Goal: Transaction & Acquisition: Purchase product/service

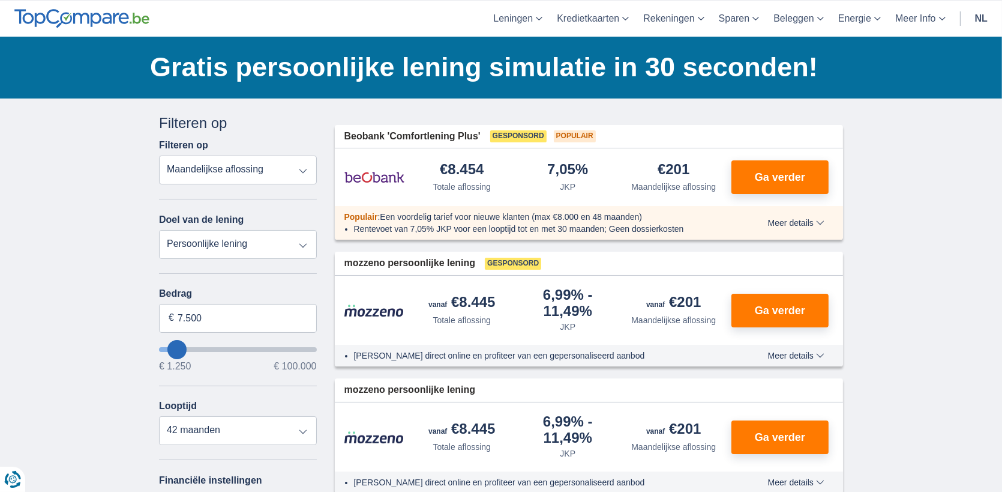
scroll to position [120, 0]
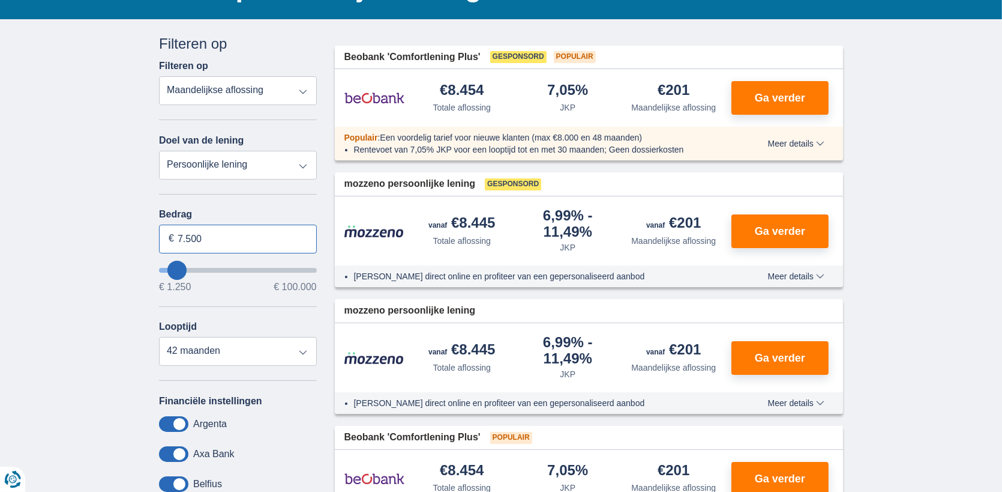
click at [218, 248] on input "7.500" at bounding box center [238, 238] width 158 height 29
drag, startPoint x: 226, startPoint y: 248, endPoint x: 132, endPoint y: 246, distance: 94.3
type input "15.000"
type input "15250"
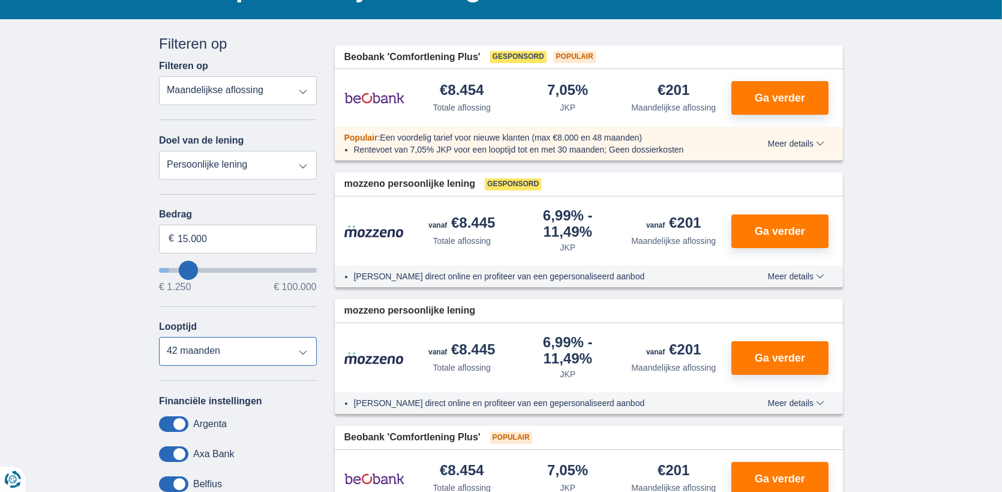
select select "60"
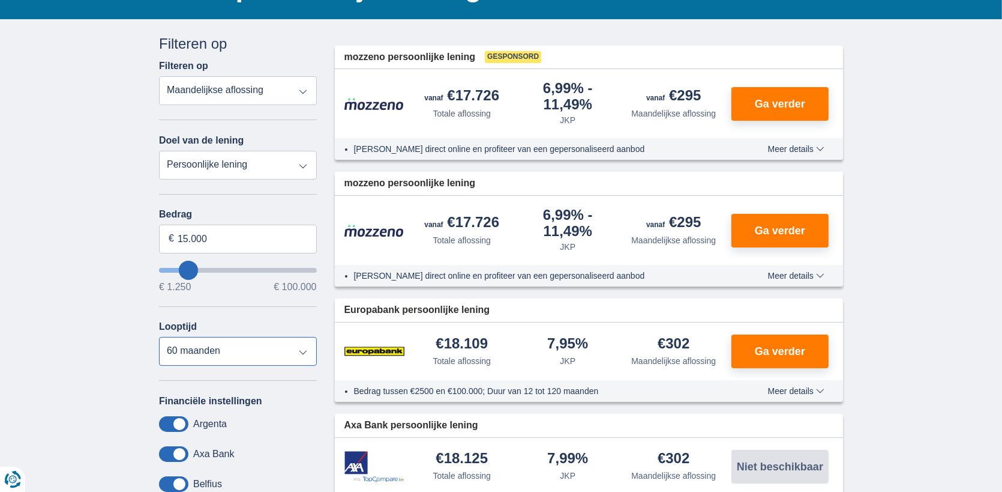
click at [159, 338] on select "12 maanden 18 maanden 24 maanden 30 maanden 36 maanden 42 maanden 48 maanden 60…" at bounding box center [238, 351] width 158 height 29
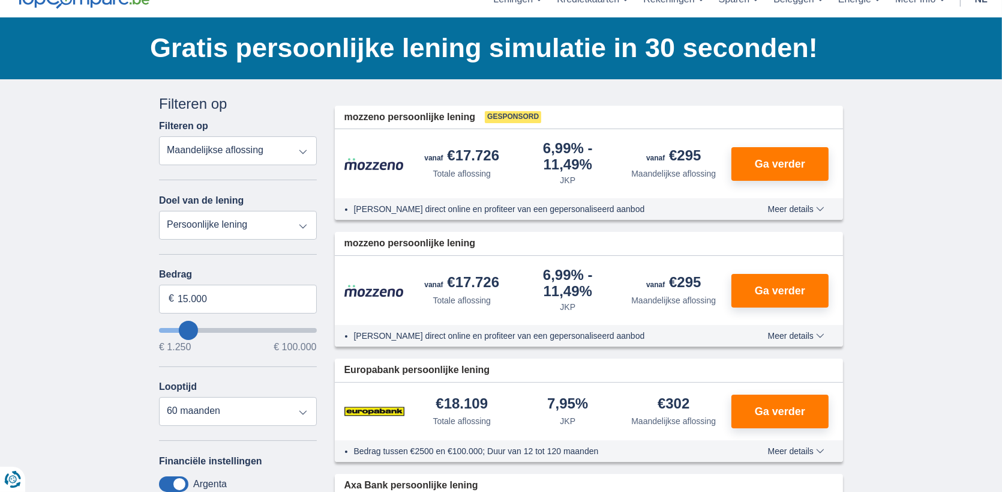
click at [257, 222] on select "Persoonlijke lening Auto Moto / fiets Mobilhome / caravan Renovatie Energie Sch…" at bounding box center [238, 225] width 158 height 29
select select "vehicleLoan"
click at [159, 211] on select "Persoonlijke lening Auto Moto / fiets Mobilhome / caravan Renovatie Energie Sch…" at bounding box center [238, 225] width 158 height 29
select select "3-4"
type input "15.000"
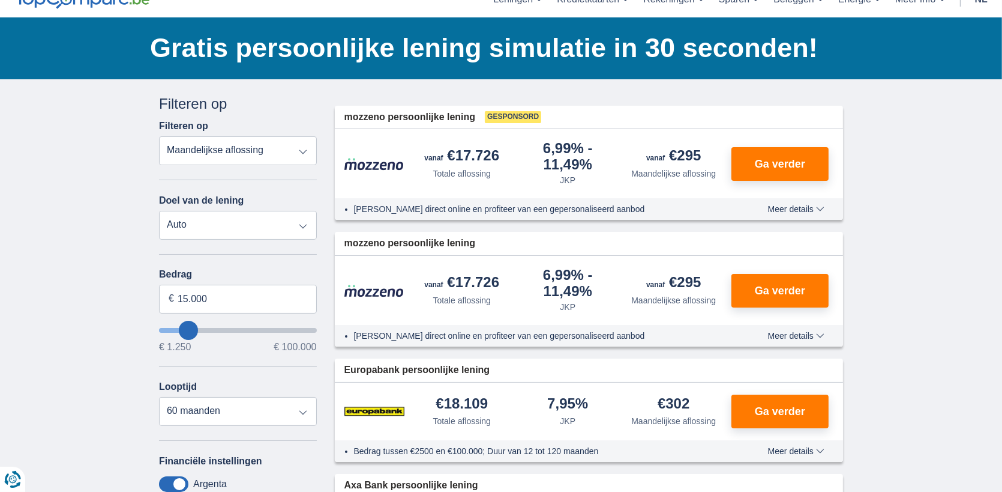
type input "15250"
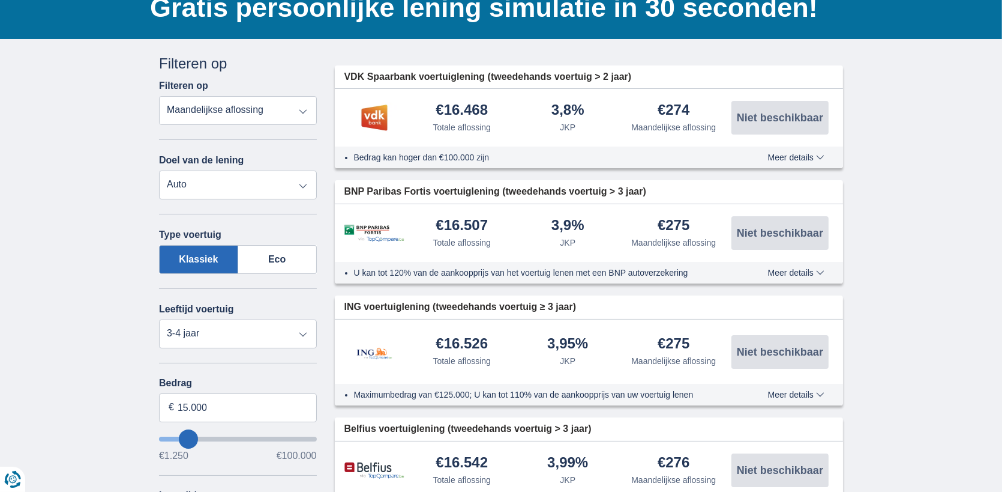
scroll to position [120, 0]
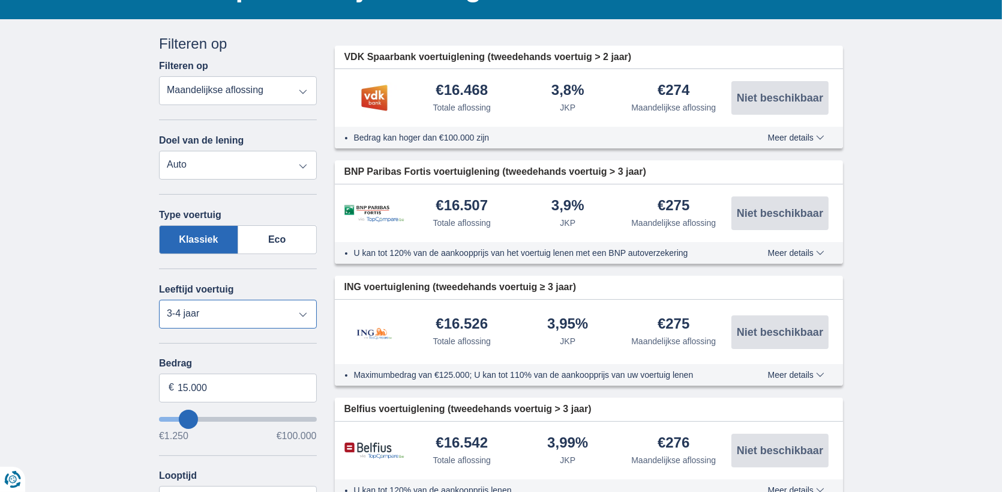
click at [303, 312] on select "Nieuw 0-1 jaar 1-2 jaar 2-3 jaar 3-4 jaar 4-5 jaar 5+ jaar" at bounding box center [238, 314] width 158 height 29
select select "4-5"
click at [159, 300] on select "Nieuw 0-1 jaar 1-2 jaar 2-3 jaar 3-4 jaar 4-5 jaar 5+ jaar" at bounding box center [238, 314] width 158 height 29
click at [300, 388] on input "15.000" at bounding box center [238, 387] width 158 height 29
type input "15250"
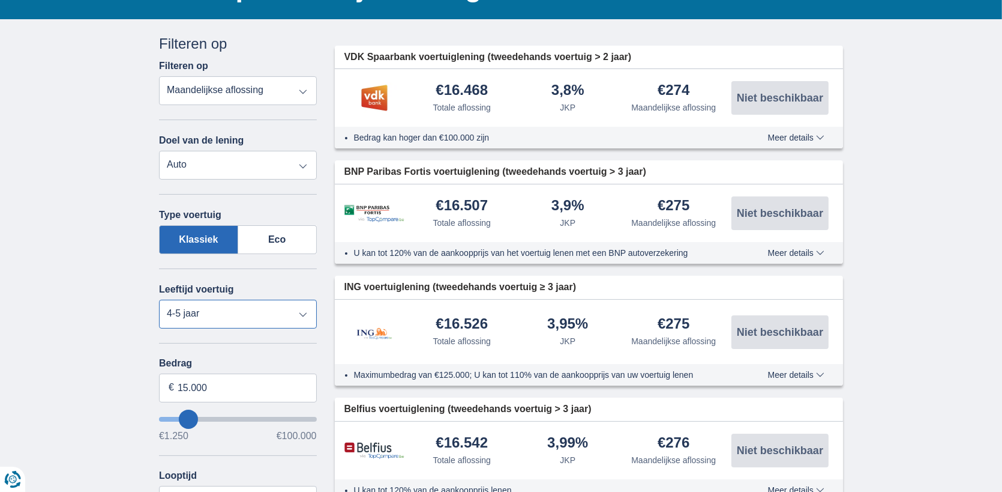
click at [307, 305] on select "Nieuw 0-1 jaar 1-2 jaar 2-3 jaar 3-4 jaar 4-5 jaar 5+ jaar" at bounding box center [238, 314] width 158 height 29
select select "5+"
click at [159, 300] on select "Nieuw 0-1 jaar 1-2 jaar 2-3 jaar 3-4 jaar 4-5 jaar 5+ jaar" at bounding box center [238, 314] width 158 height 29
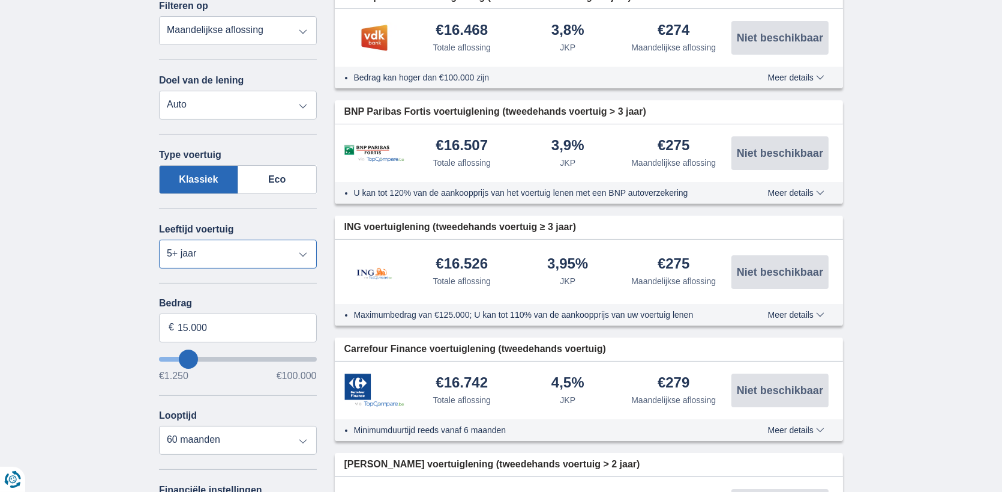
scroll to position [60, 0]
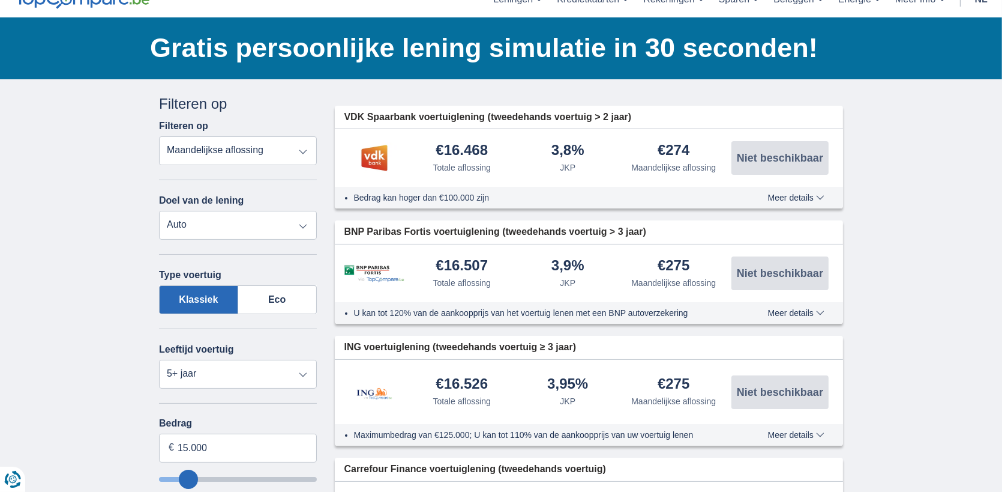
click at [793, 313] on span "Meer details" at bounding box center [796, 313] width 56 height 8
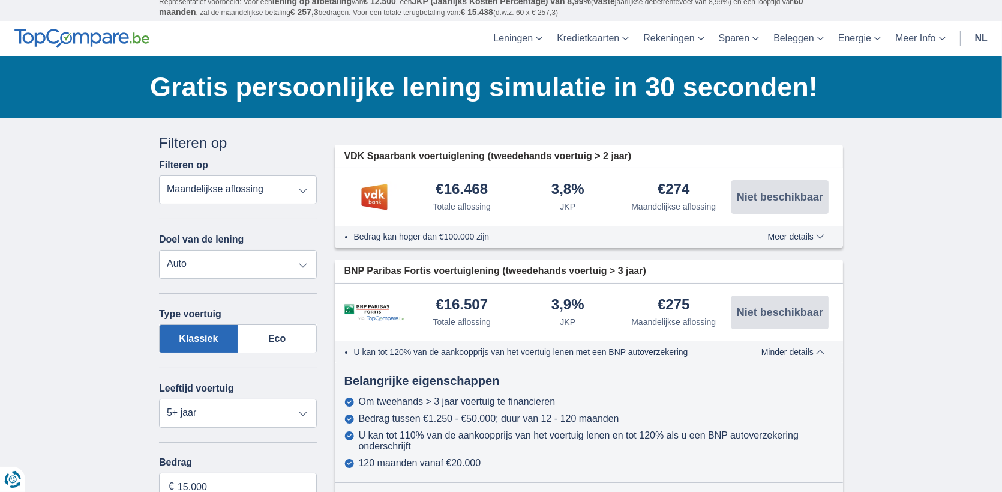
scroll to position [0, 0]
